Goal: Task Accomplishment & Management: Complete application form

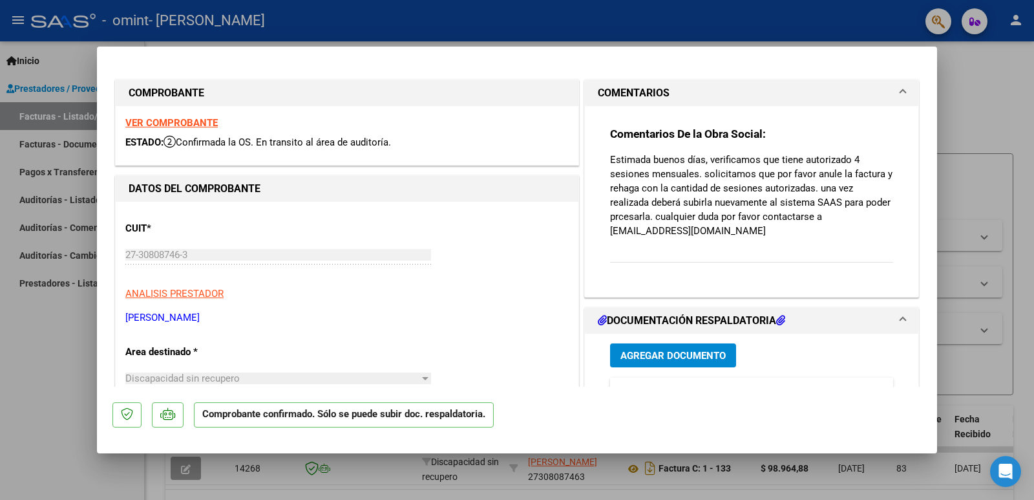
click at [977, 102] on div at bounding box center [517, 250] width 1034 height 500
type input "$ 0,00"
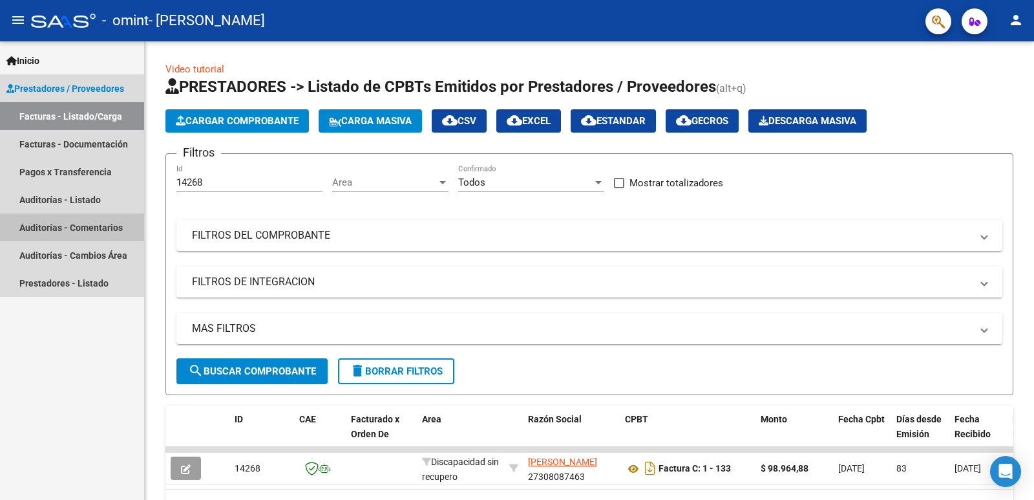
click at [100, 222] on link "Auditorías - Comentarios" at bounding box center [72, 227] width 144 height 28
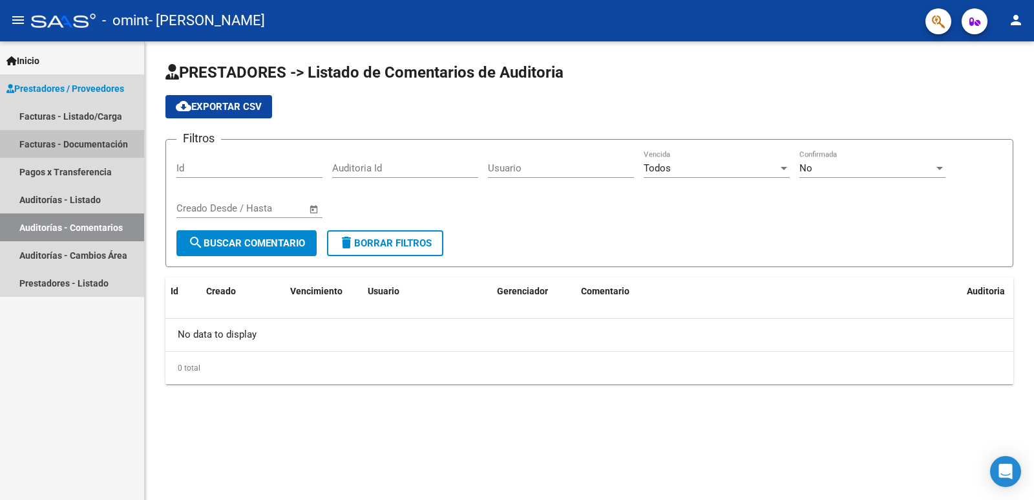
click at [96, 138] on link "Facturas - Documentación" at bounding box center [72, 144] width 144 height 28
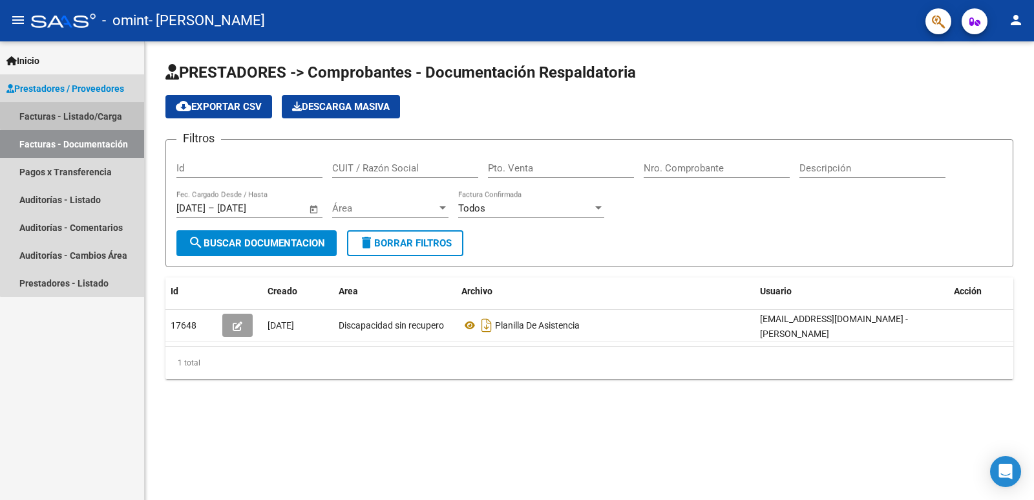
click at [101, 112] on link "Facturas - Listado/Carga" at bounding box center [72, 116] width 144 height 28
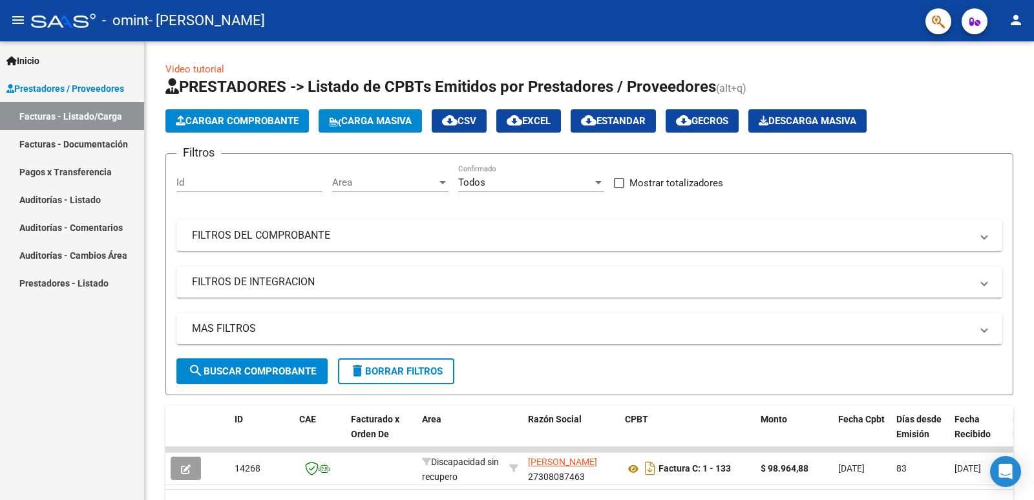
click at [105, 138] on link "Facturas - Documentación" at bounding box center [72, 144] width 144 height 28
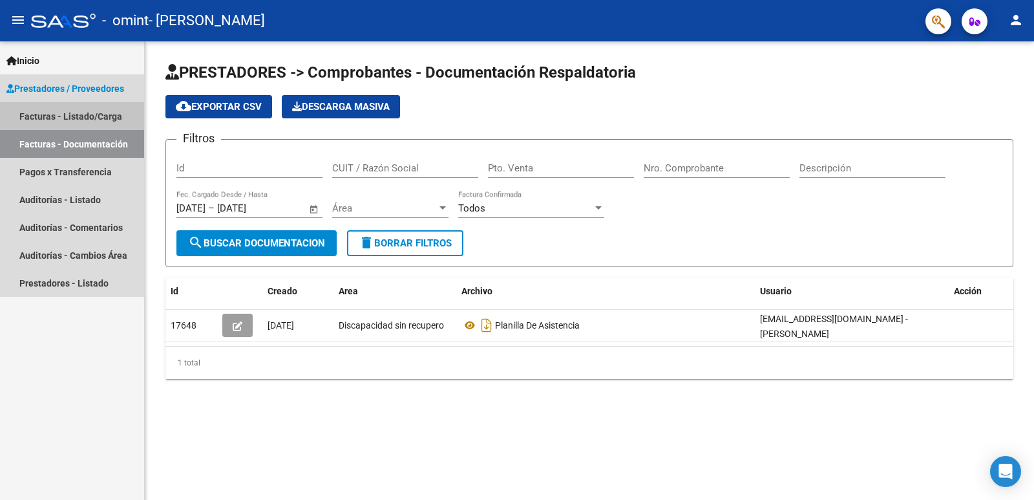
click at [90, 116] on link "Facturas - Listado/Carga" at bounding box center [72, 116] width 144 height 28
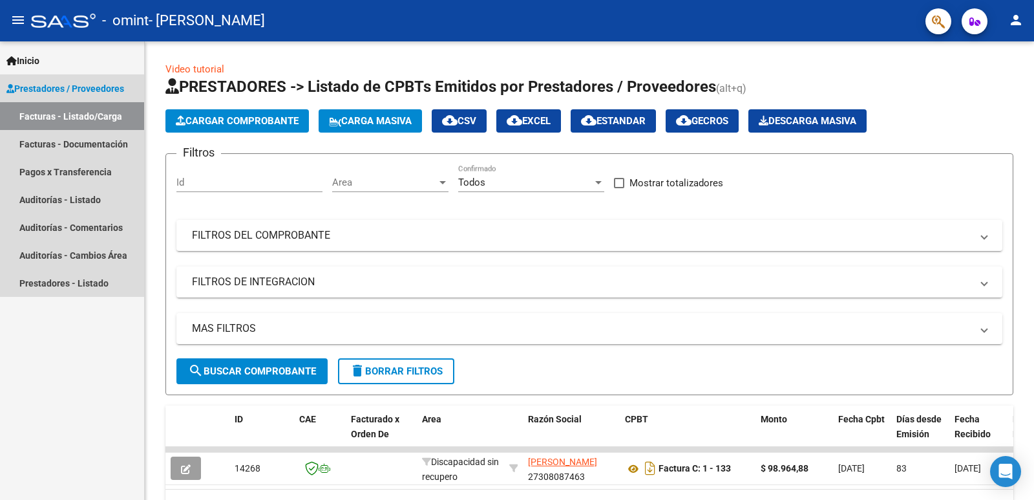
click at [87, 89] on span "Prestadores / Proveedores" at bounding box center [65, 88] width 118 height 14
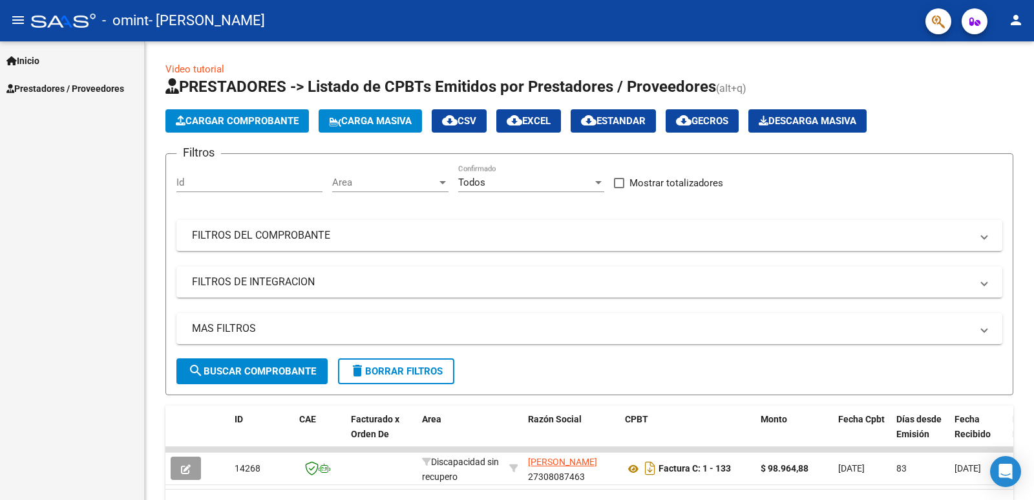
click at [87, 89] on span "Prestadores / Proveedores" at bounding box center [65, 88] width 118 height 14
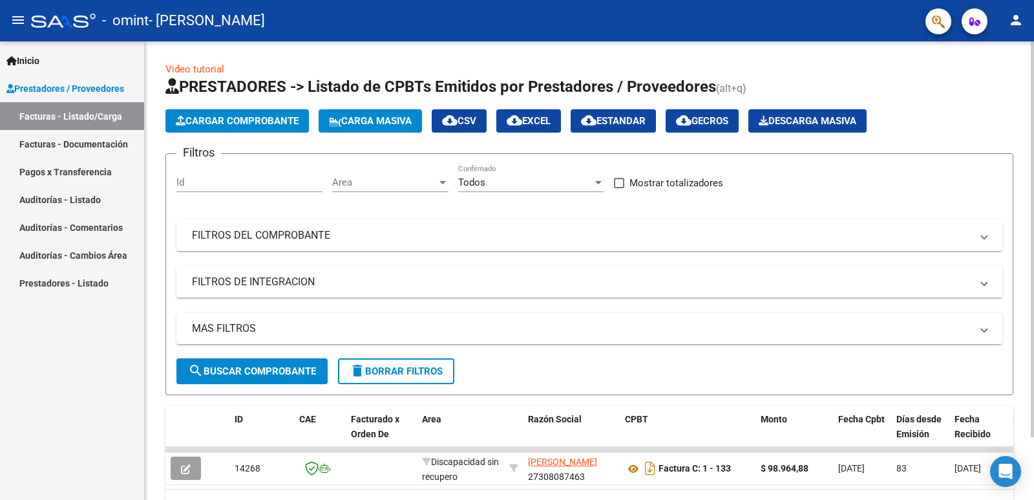
click at [257, 122] on span "Cargar Comprobante" at bounding box center [237, 121] width 123 height 12
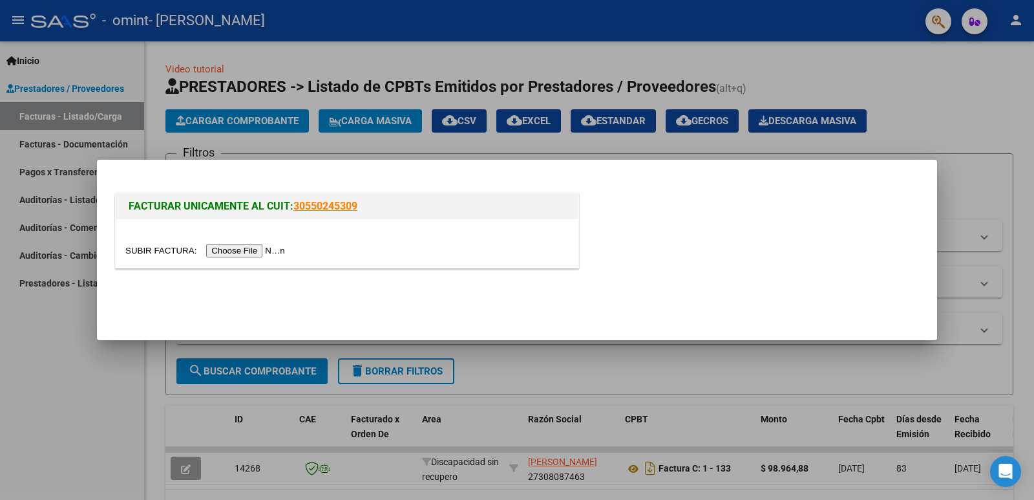
click at [239, 251] on input "file" at bounding box center [207, 251] width 164 height 14
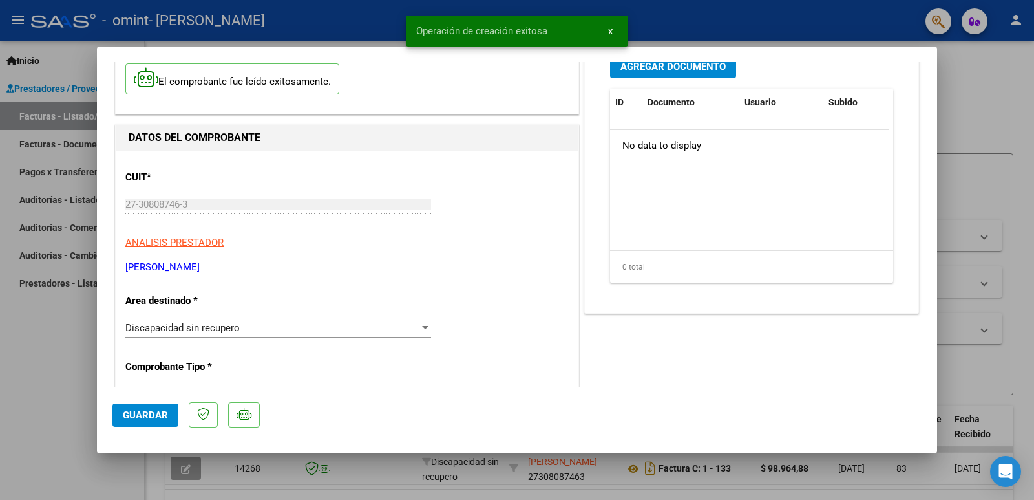
scroll to position [129, 0]
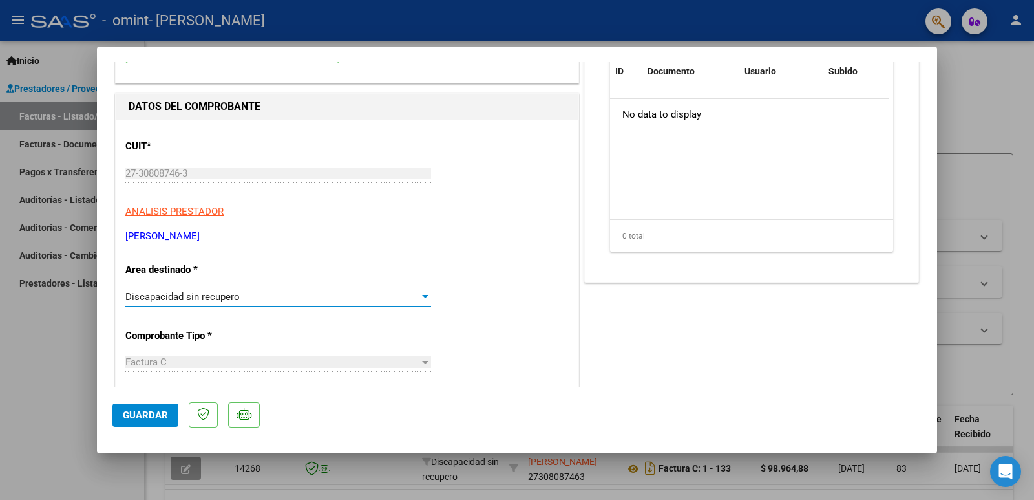
click at [321, 297] on div "Discapacidad sin recupero" at bounding box center [272, 297] width 294 height 12
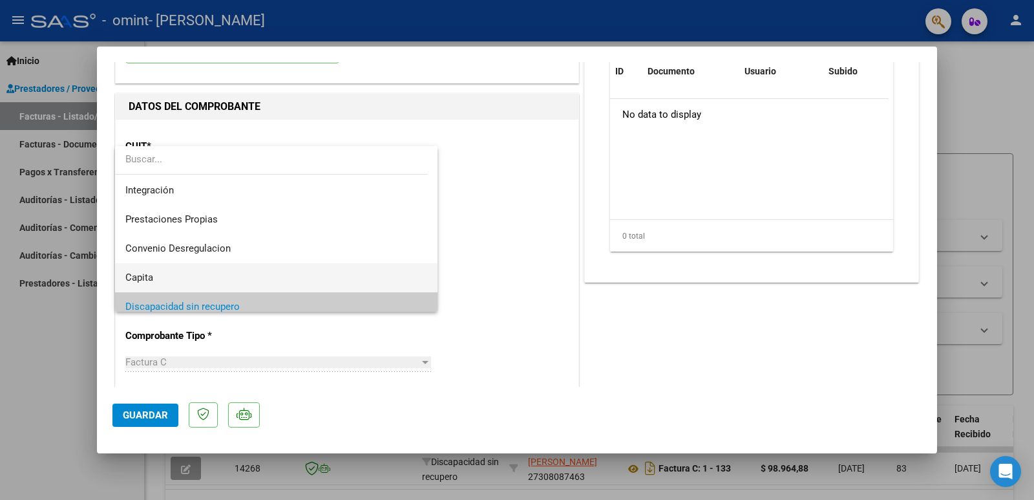
scroll to position [96, 0]
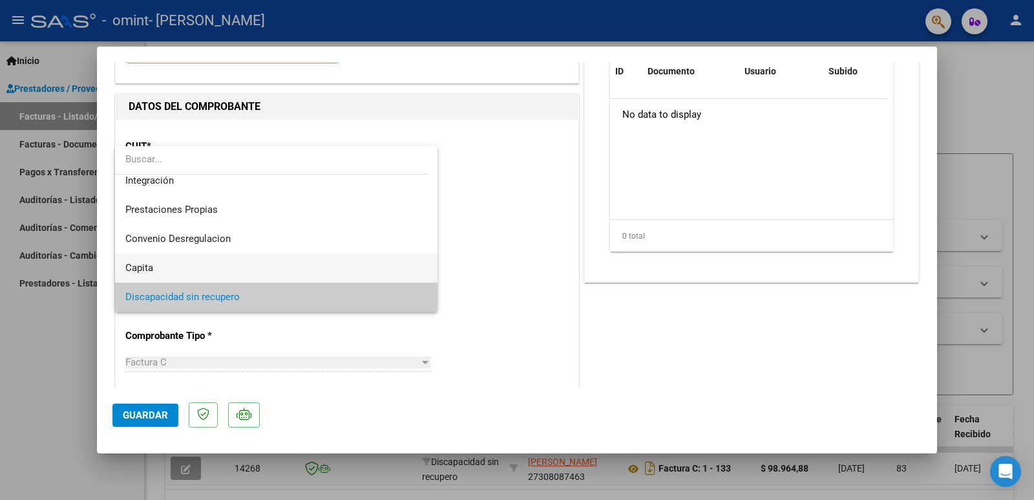
click at [321, 297] on span "Discapacidad sin recupero" at bounding box center [276, 296] width 302 height 29
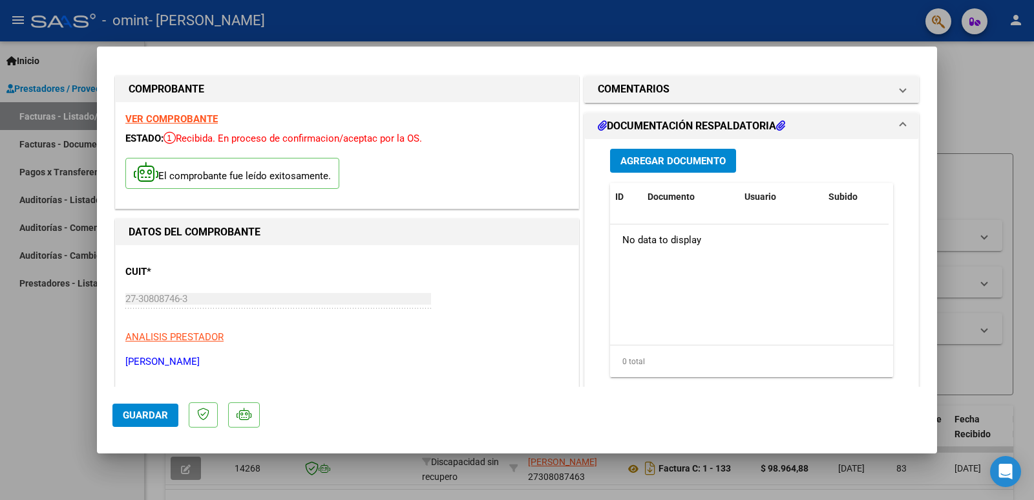
scroll to position [0, 0]
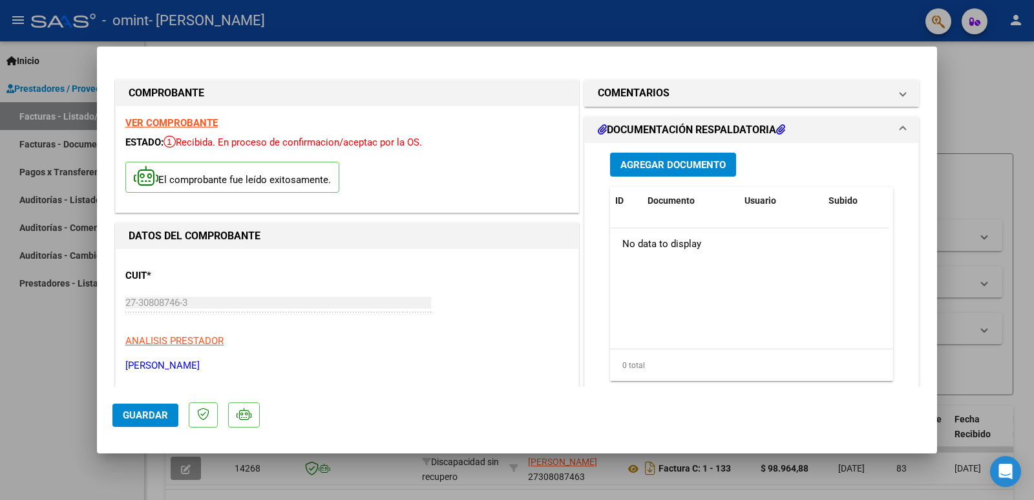
click at [674, 160] on span "Agregar Documento" at bounding box center [673, 165] width 105 height 12
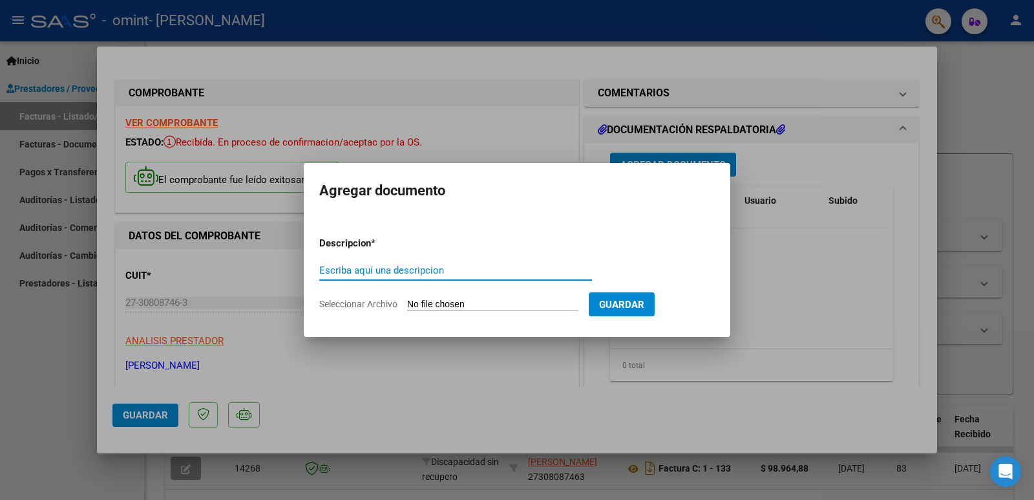
click at [470, 272] on input "Escriba aquí una descripcion" at bounding box center [455, 270] width 273 height 12
click at [803, 306] on div at bounding box center [517, 250] width 1034 height 500
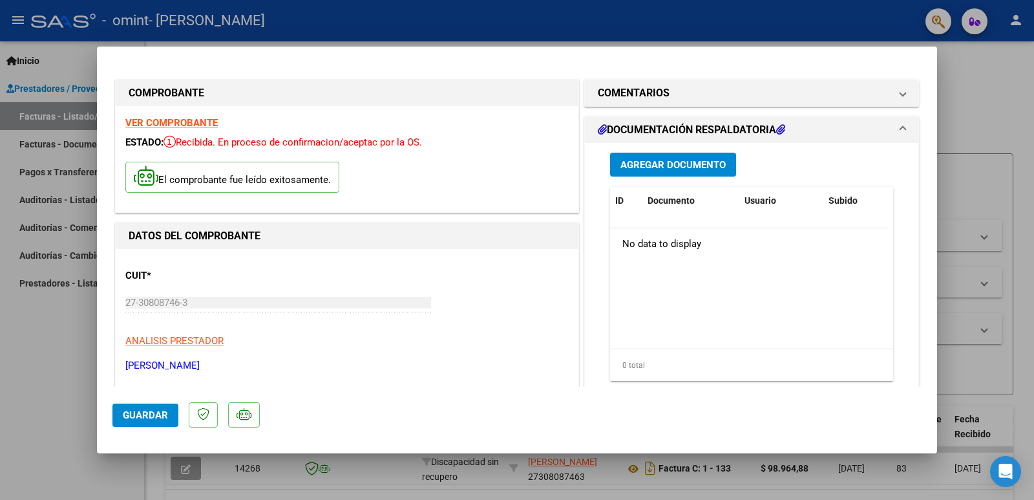
click at [700, 127] on h1 "DOCUMENTACIÓN RESPALDATORIA" at bounding box center [691, 130] width 187 height 16
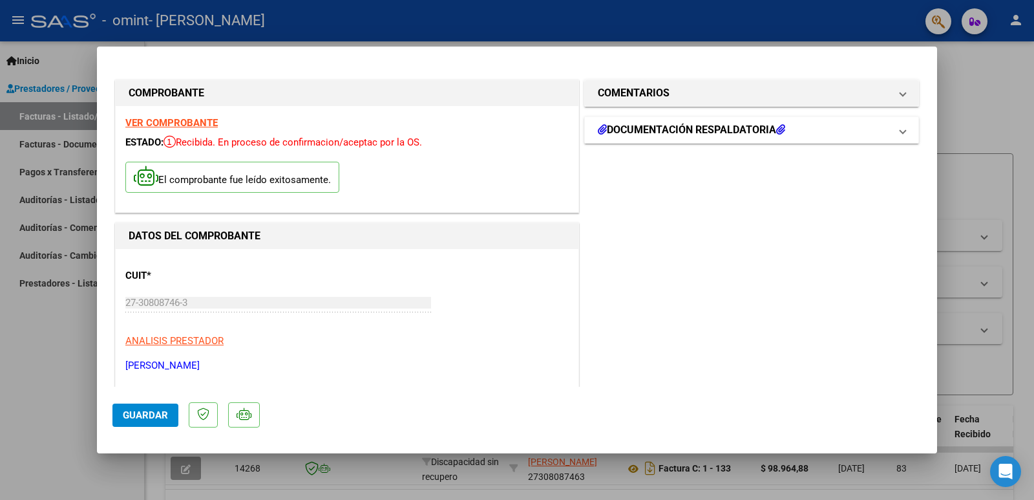
click at [700, 127] on h1 "DOCUMENTACIÓN RESPALDATORIA" at bounding box center [691, 130] width 187 height 16
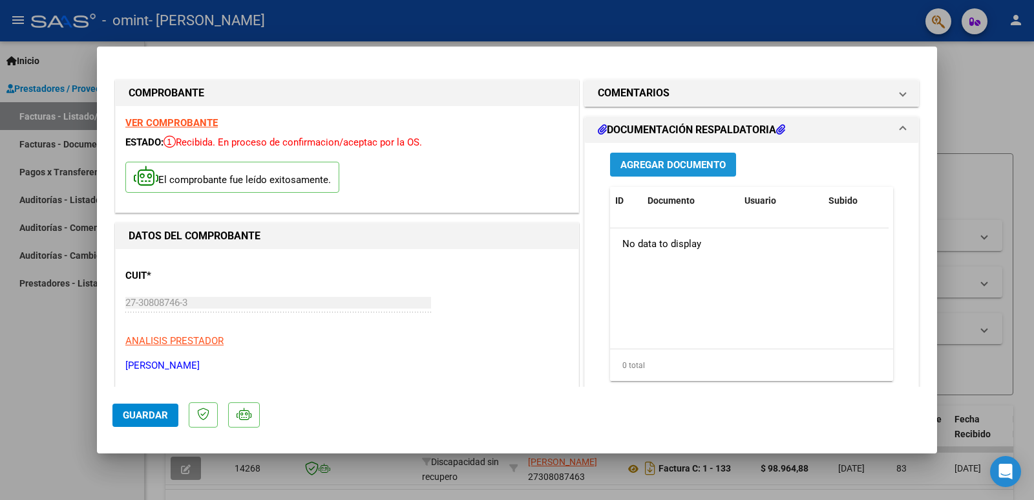
click at [676, 164] on span "Agregar Documento" at bounding box center [673, 165] width 105 height 12
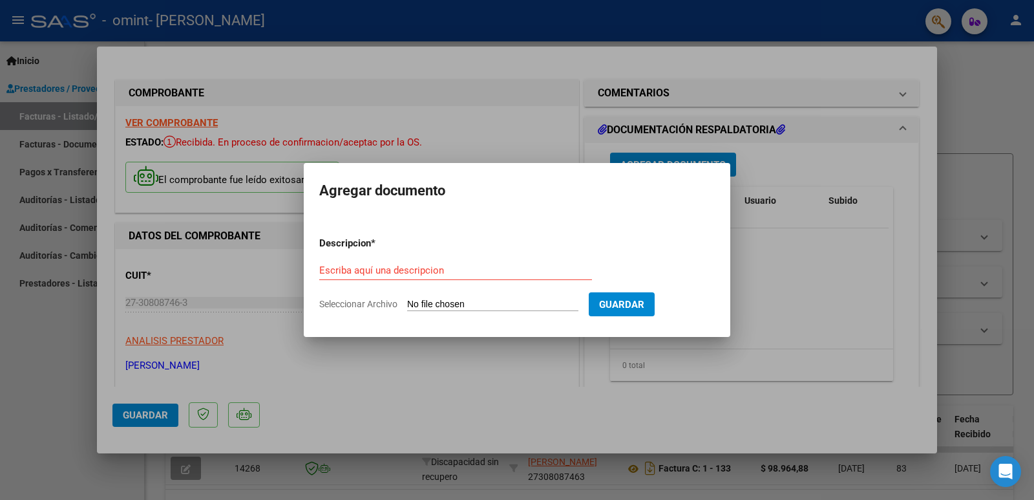
click at [439, 302] on input "Seleccionar Archivo" at bounding box center [492, 305] width 171 height 12
type input "C:\fakepath\PLANILLA DE ASISTENCIA JUNIO.pdf"
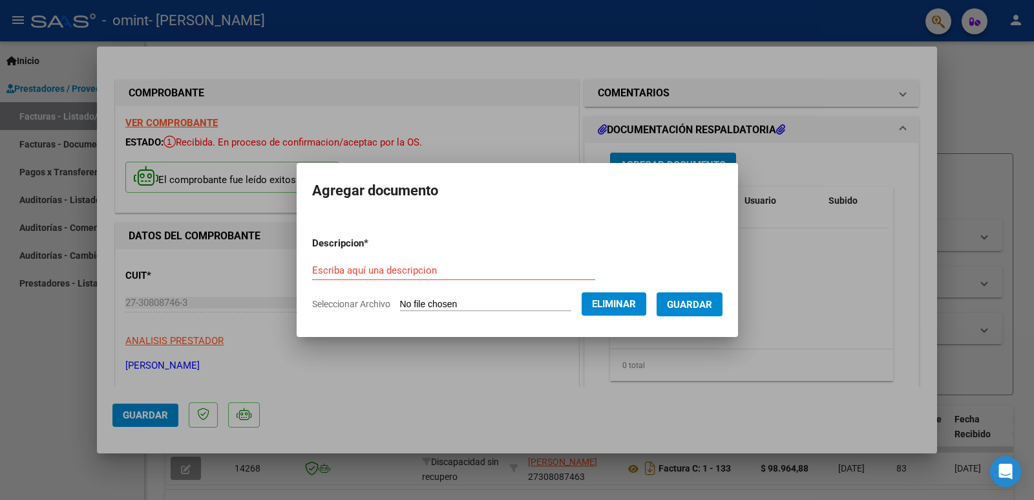
click at [403, 266] on input "Escriba aquí una descripcion" at bounding box center [453, 270] width 283 height 12
type input "p"
type input "PLANILLA DE ASISTENCIA"
click at [715, 296] on button "Guardar" at bounding box center [690, 304] width 66 height 24
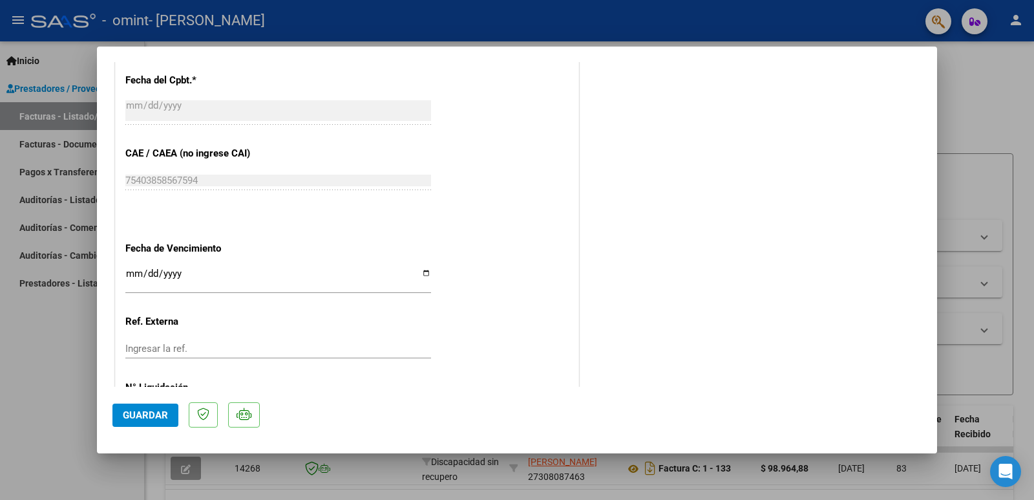
scroll to position [709, 0]
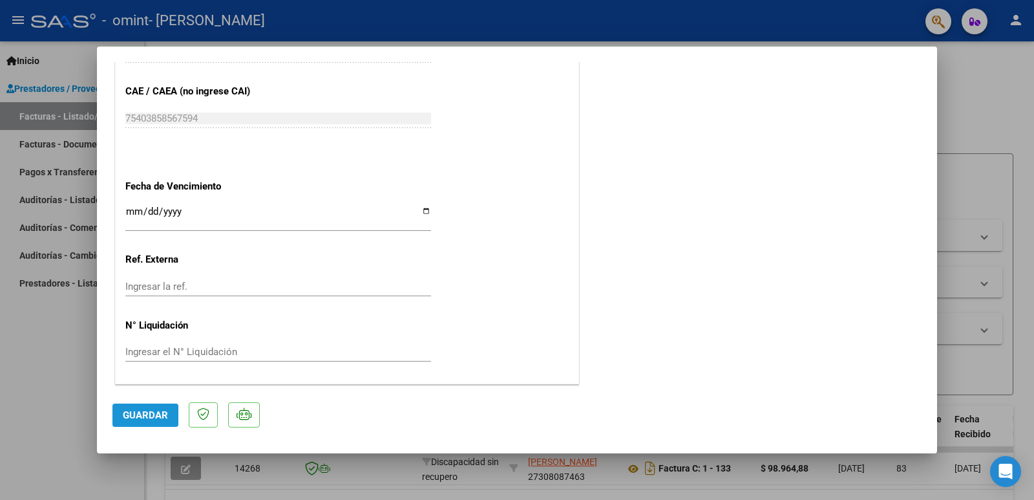
click at [139, 417] on span "Guardar" at bounding box center [145, 415] width 45 height 12
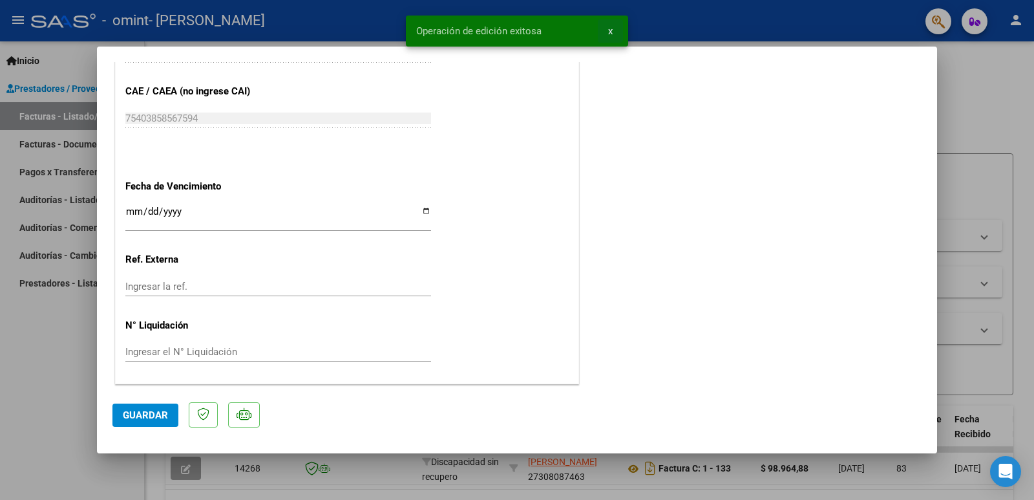
click at [609, 32] on span "x" at bounding box center [610, 31] width 5 height 12
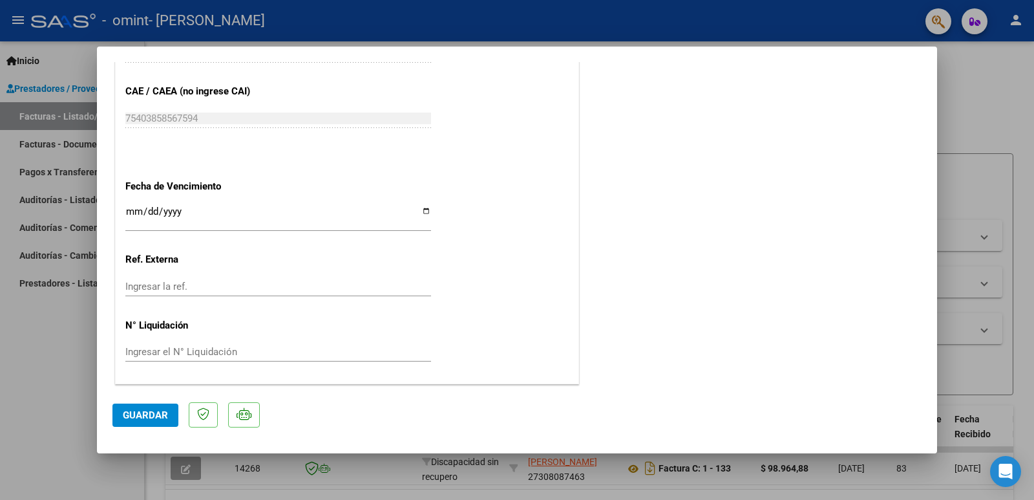
click at [988, 109] on div at bounding box center [517, 250] width 1034 height 500
type input "$ 0,00"
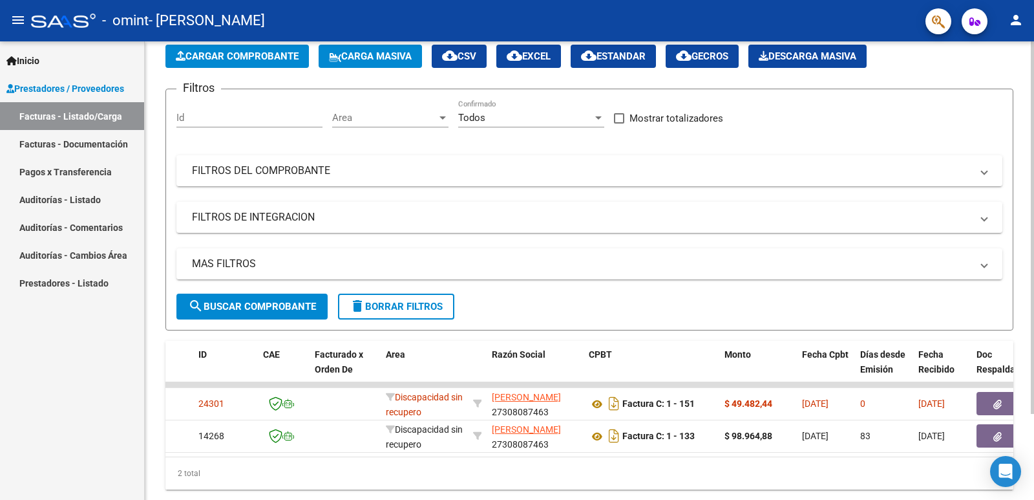
scroll to position [0, 0]
